Goal: Task Accomplishment & Management: Complete application form

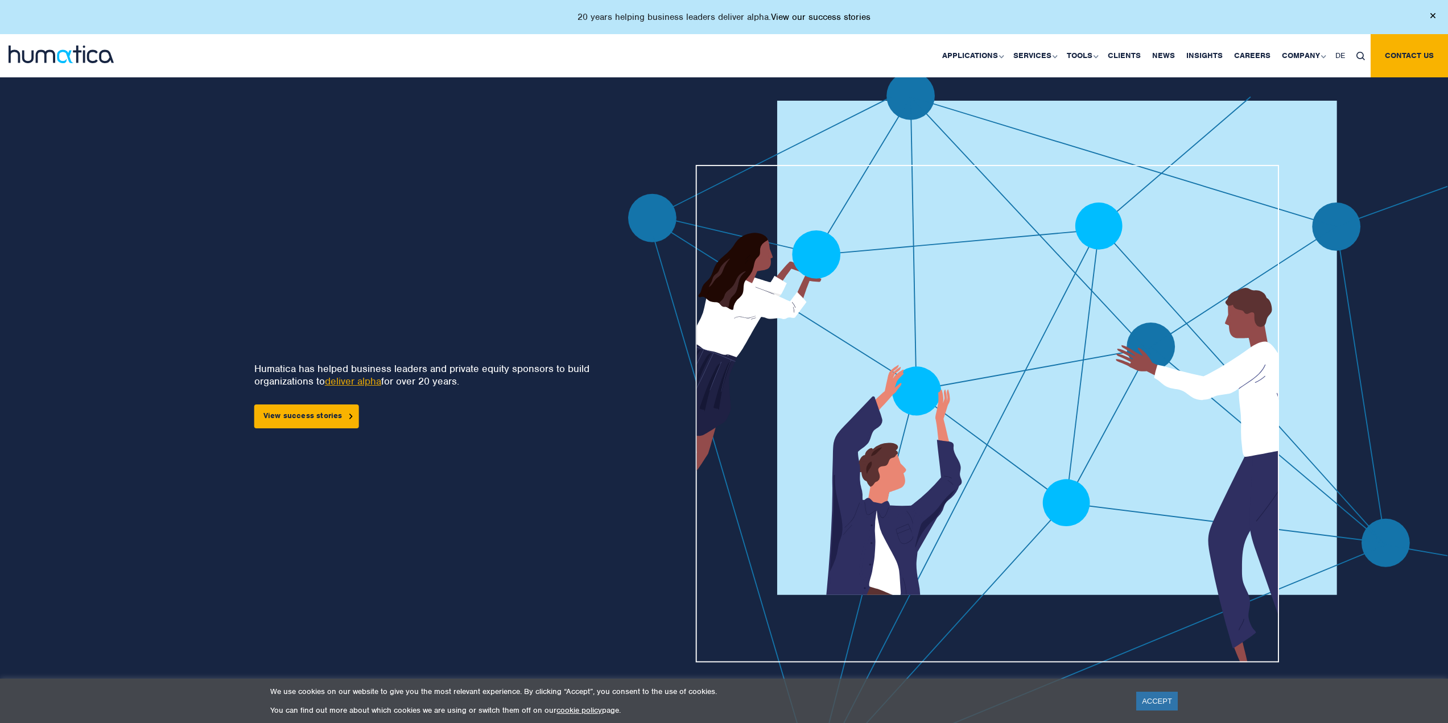
click at [836, 15] on link "View our success stories" at bounding box center [821, 16] width 100 height 11
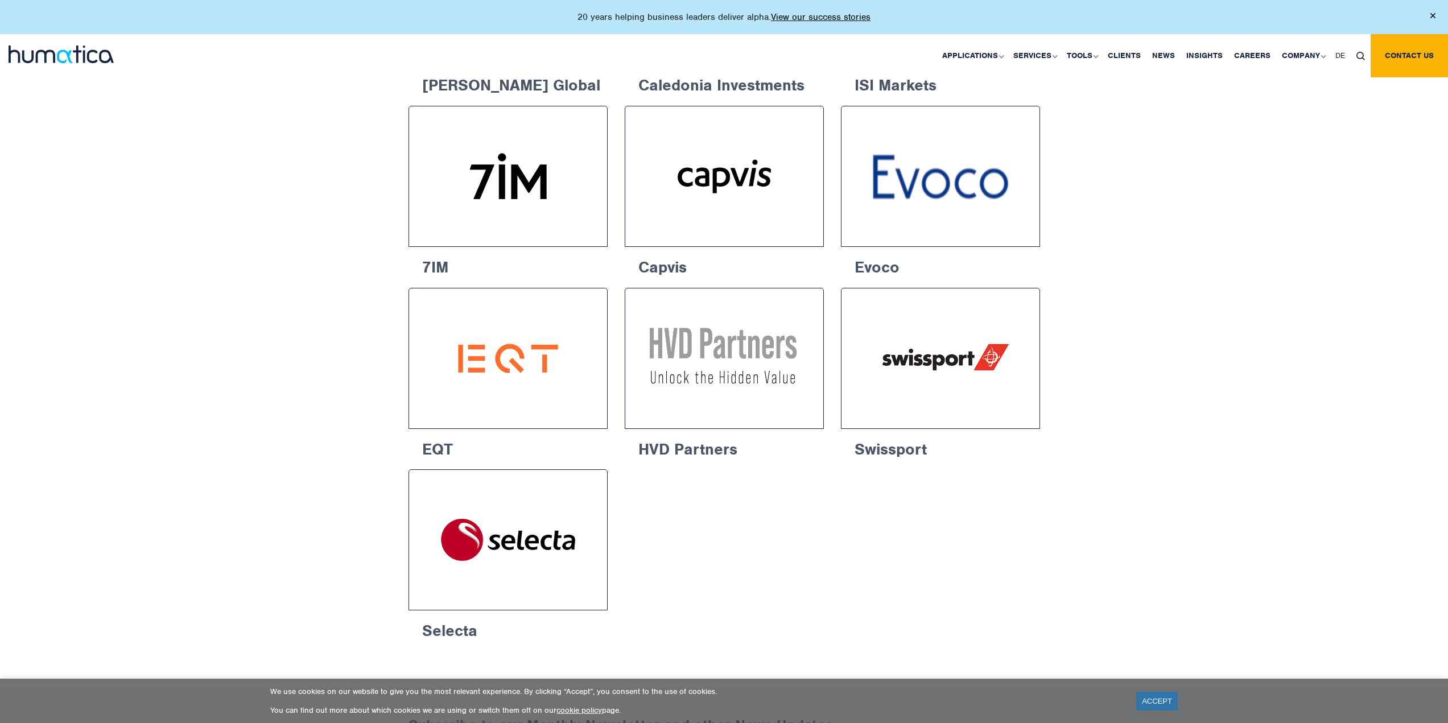
scroll to position [1665, 0]
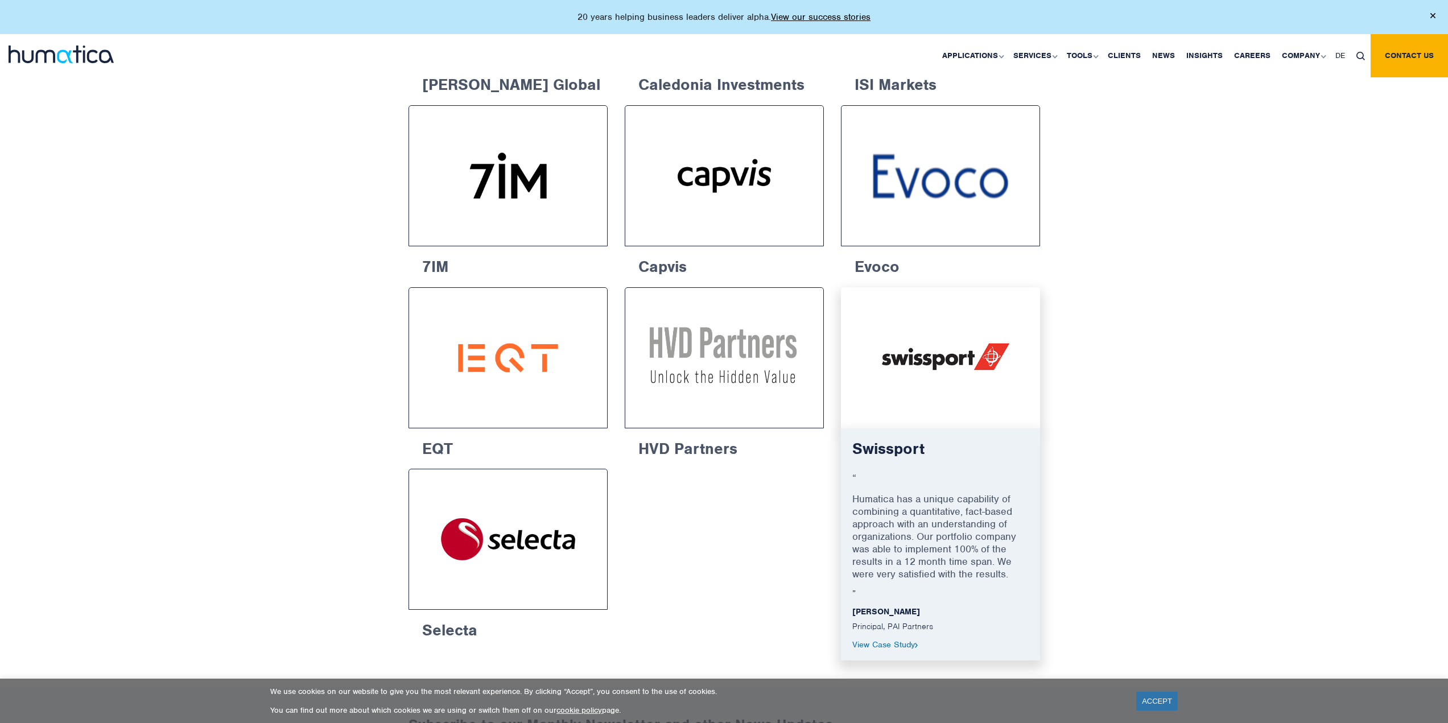
click at [899, 349] on img at bounding box center [940, 357] width 157 height 99
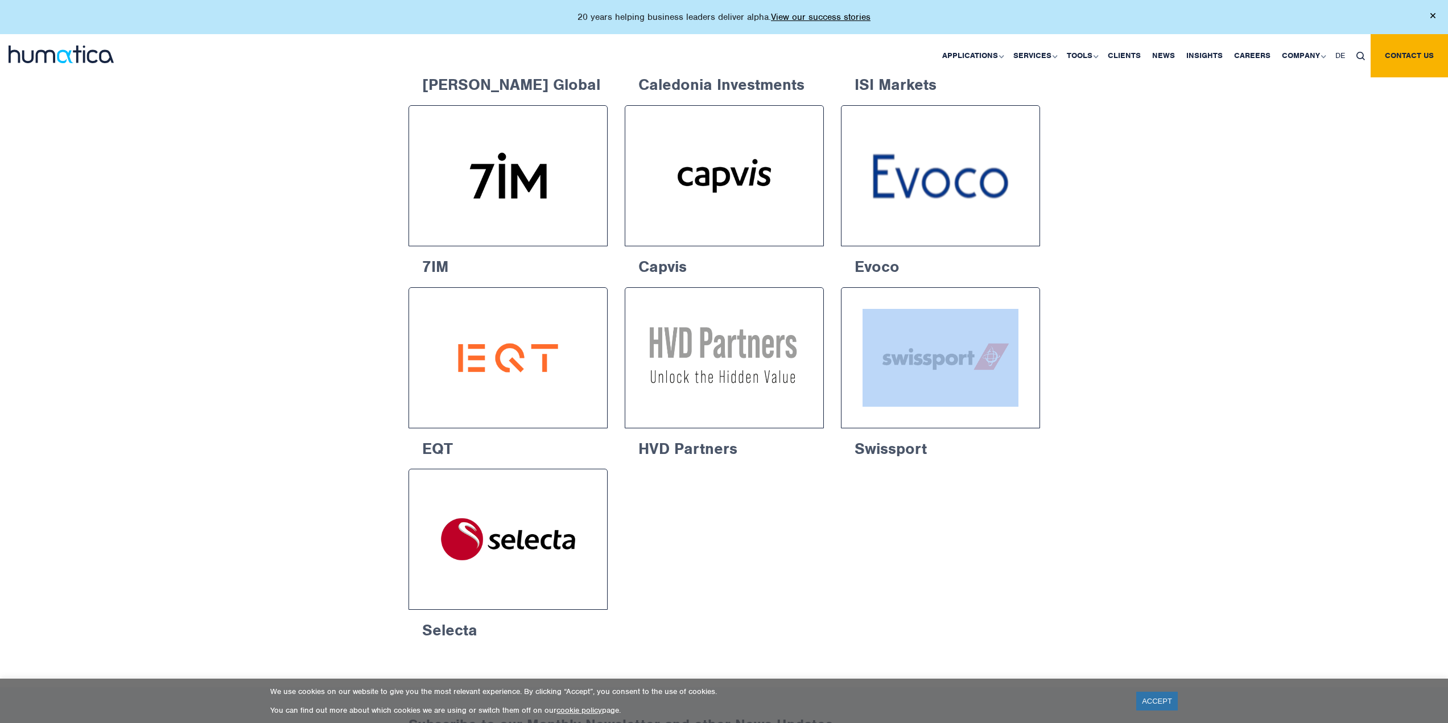
drag, startPoint x: 894, startPoint y: 472, endPoint x: 1098, endPoint y: 333, distance: 246.6
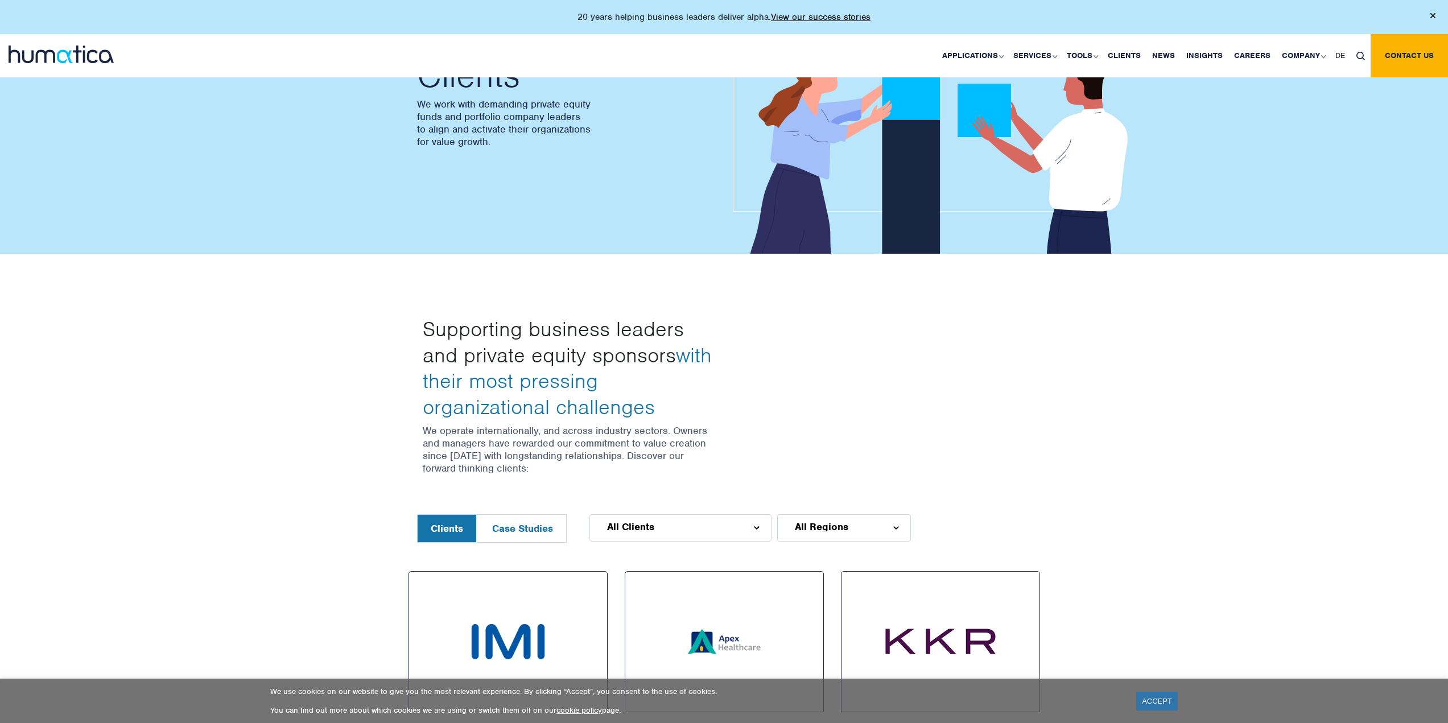
scroll to position [106, 0]
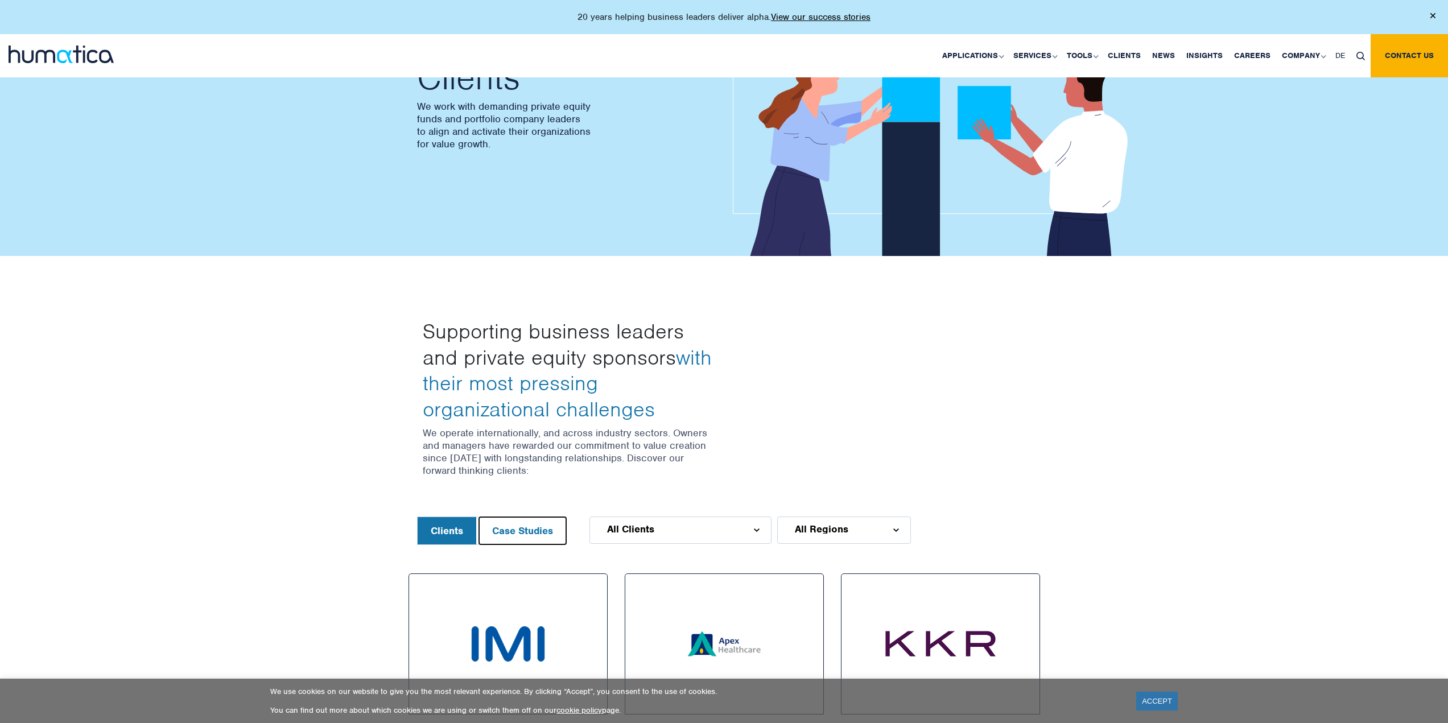
click at [499, 532] on button "Case Studies" at bounding box center [522, 530] width 87 height 27
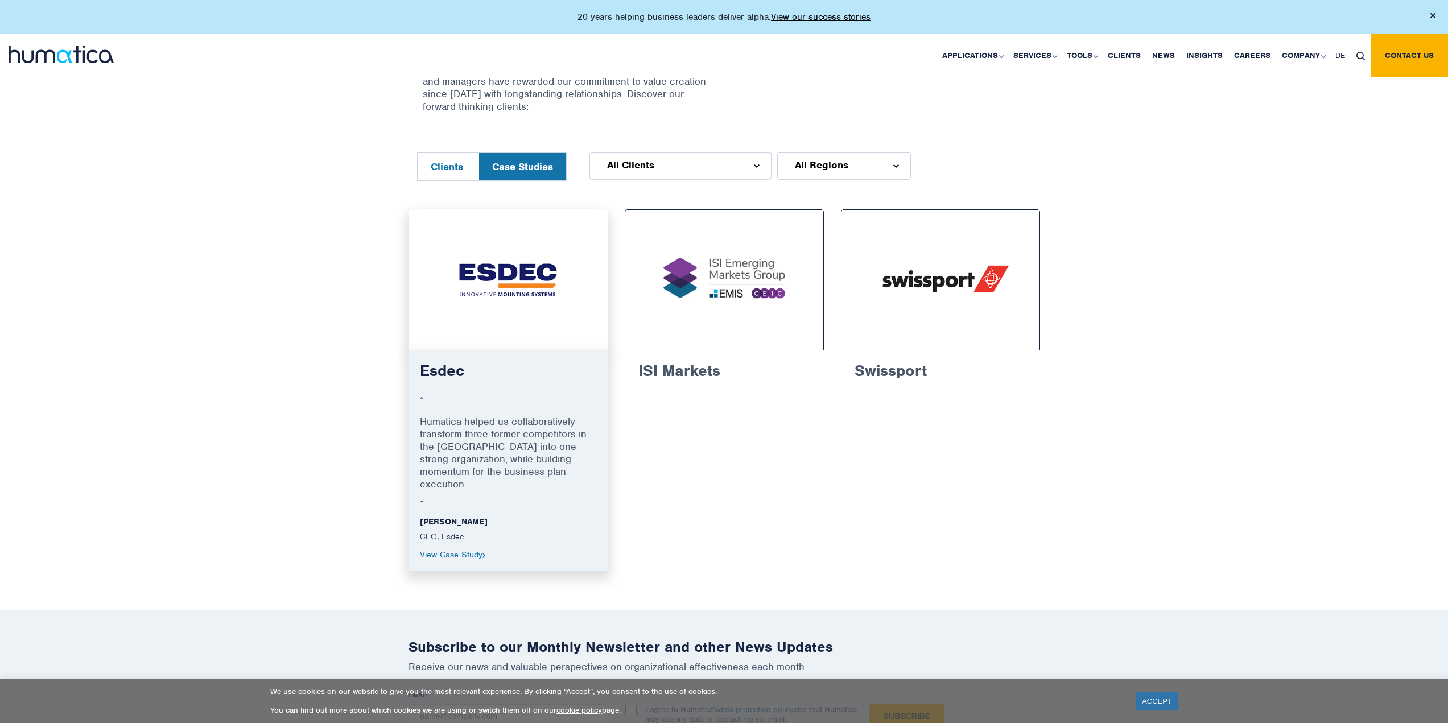
click at [470, 256] on img at bounding box center [507, 279] width 157 height 99
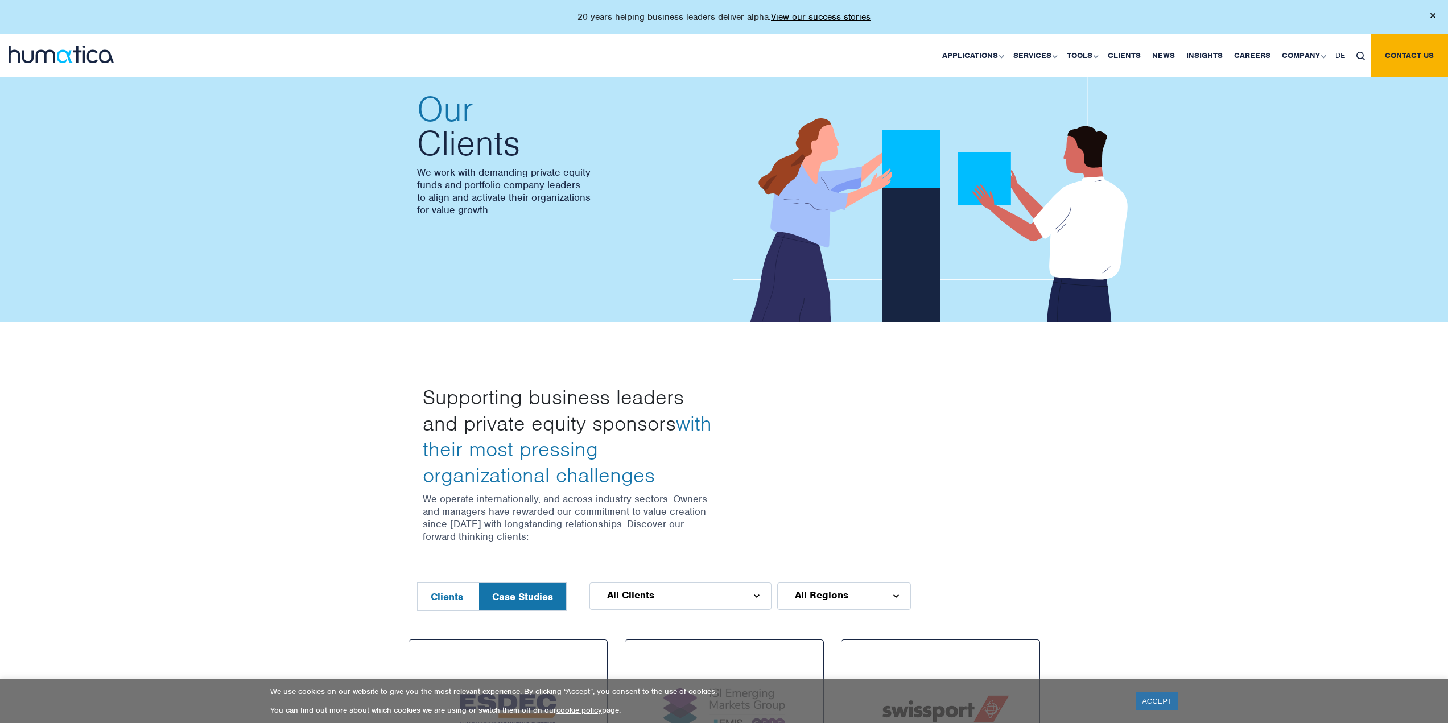
scroll to position [0, 0]
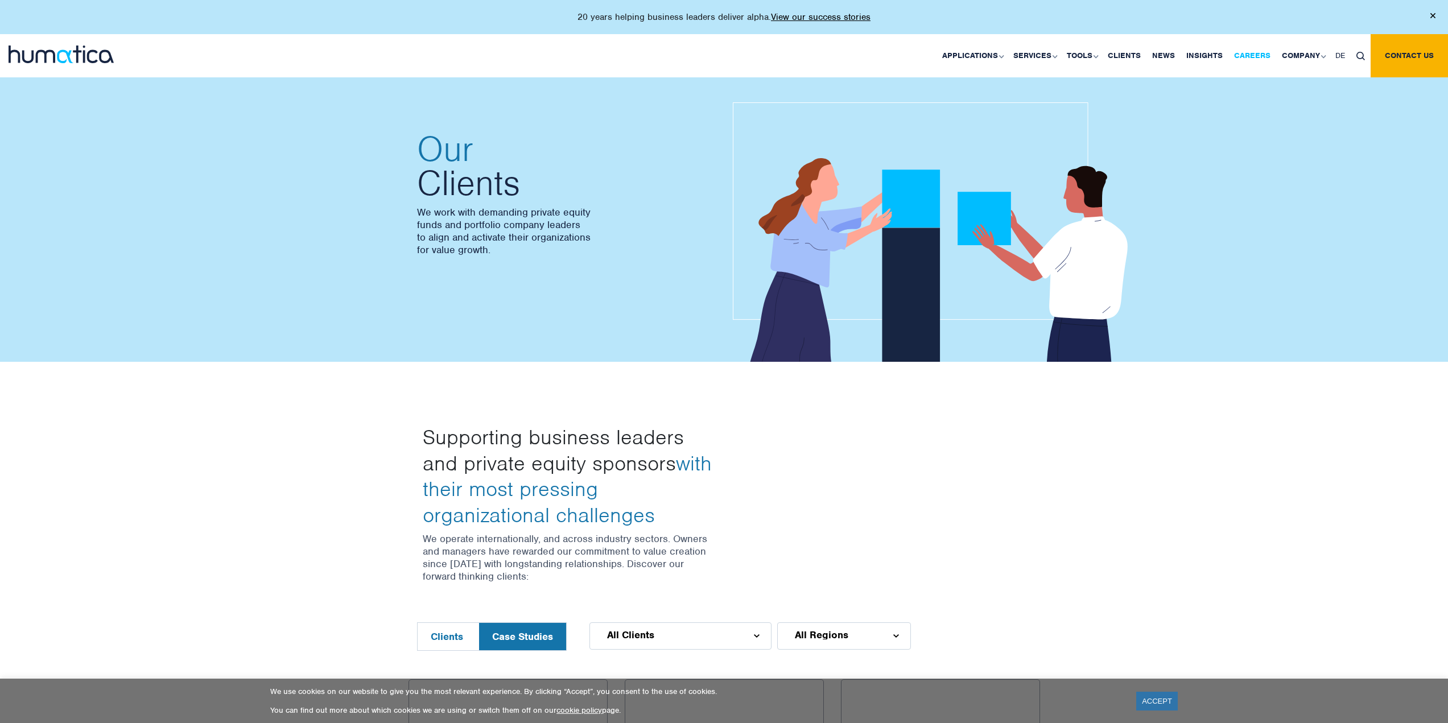
click at [1246, 53] on link "Careers" at bounding box center [1252, 55] width 48 height 43
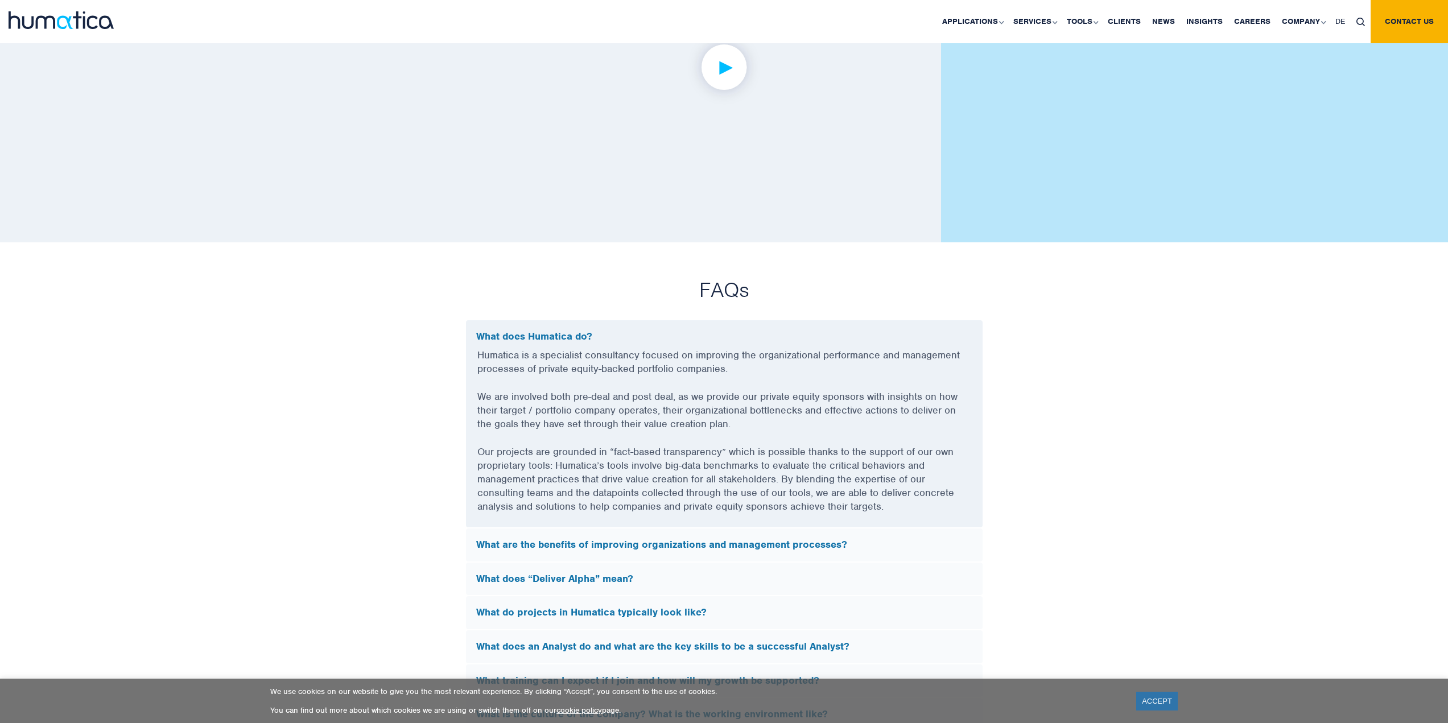
scroll to position [2817, 0]
click at [543, 575] on h5 "What does “Deliver Alpha” mean?" at bounding box center [724, 578] width 496 height 13
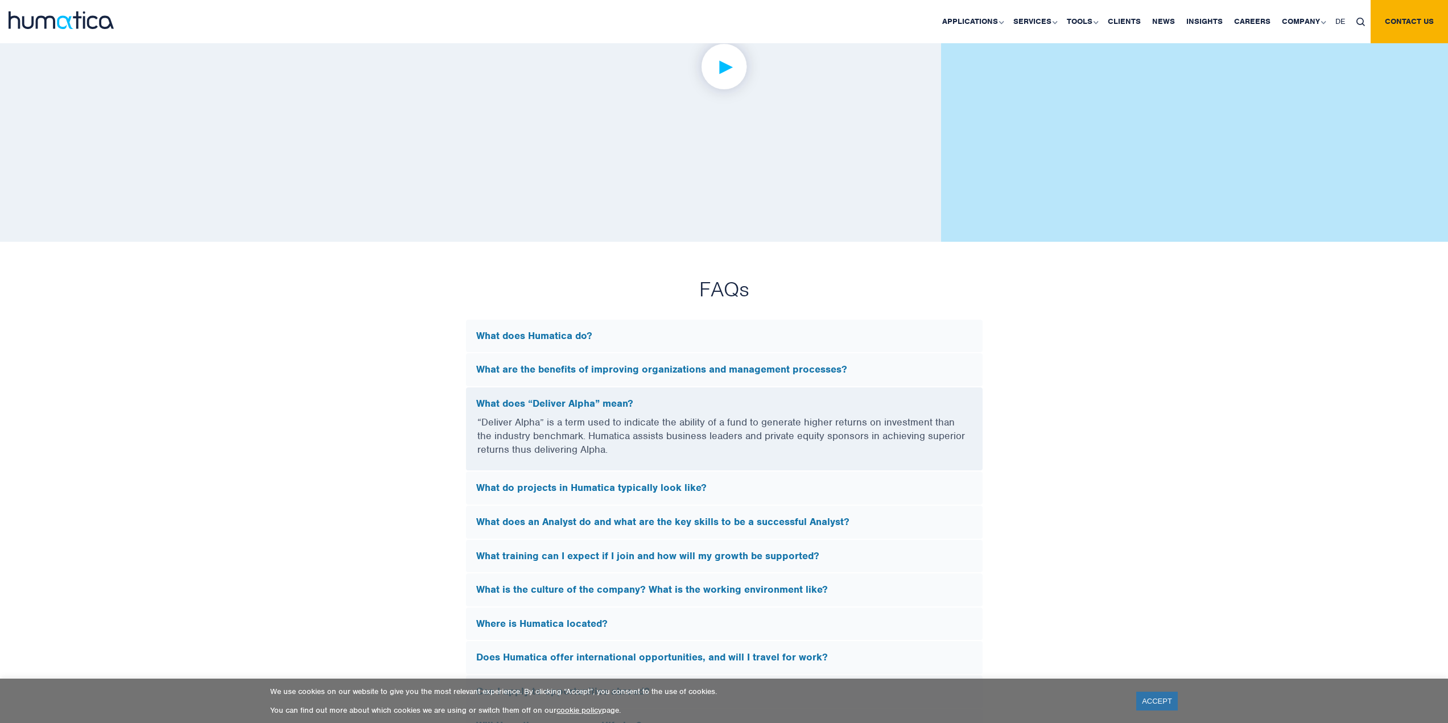
click at [543, 491] on h5 "What do projects in Humatica typically look like?" at bounding box center [724, 488] width 496 height 13
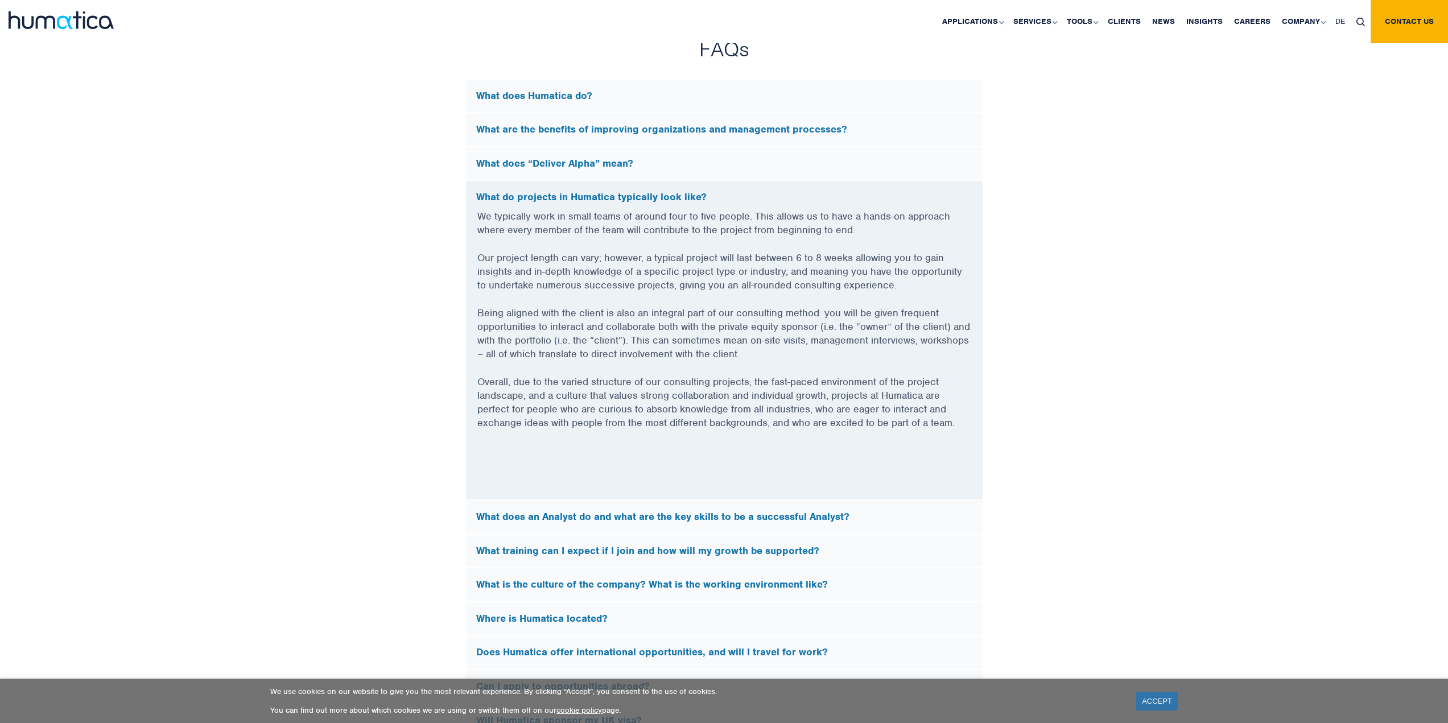
scroll to position [3057, 0]
click at [543, 506] on div "What does an Analyst do and what are the key skills to be a successful Analyst?" at bounding box center [724, 516] width 516 height 33
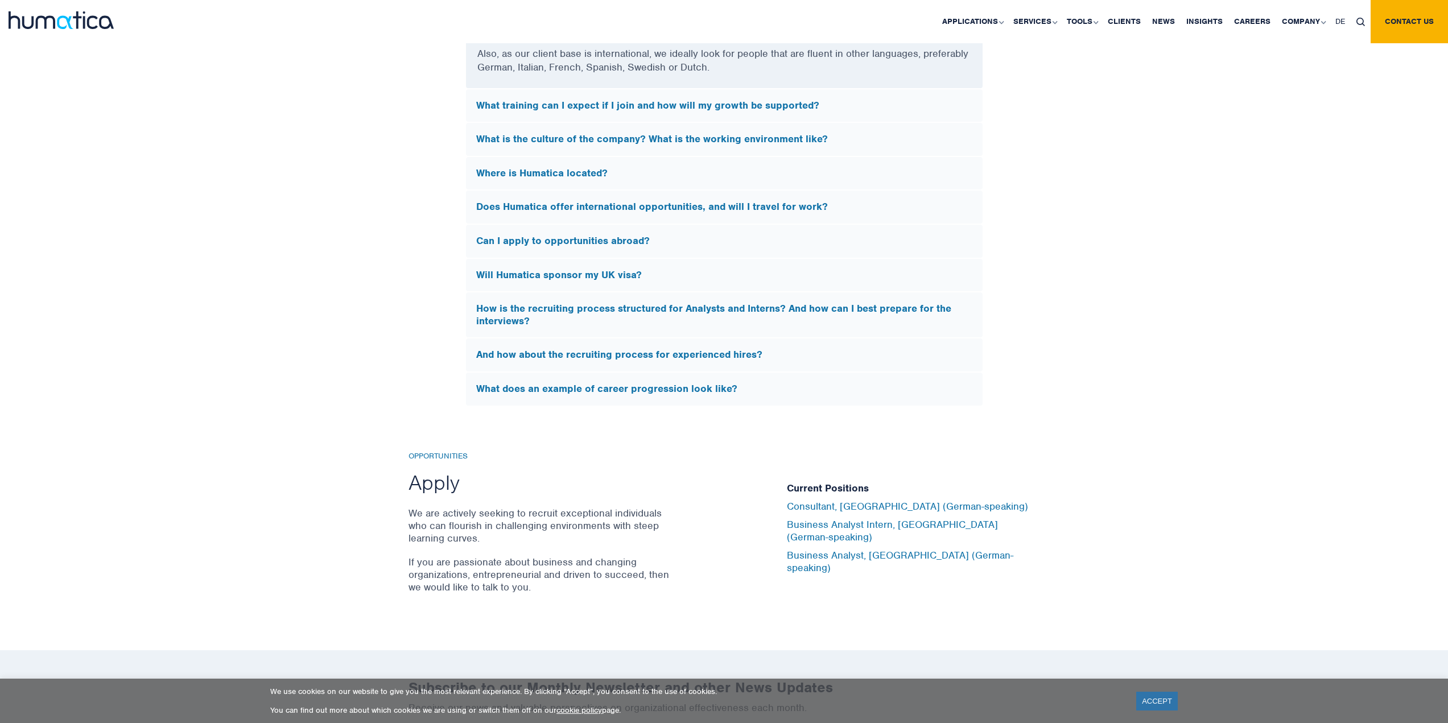
scroll to position [3461, 0]
click at [799, 552] on link "Business Analyst, Munich (German-speaking)" at bounding box center [900, 560] width 226 height 25
